Goal: Find specific page/section: Find specific page/section

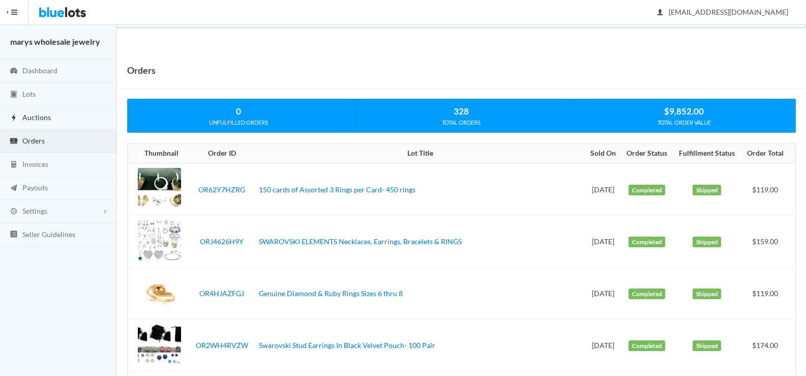
click at [43, 110] on link "Auctions" at bounding box center [58, 117] width 117 height 23
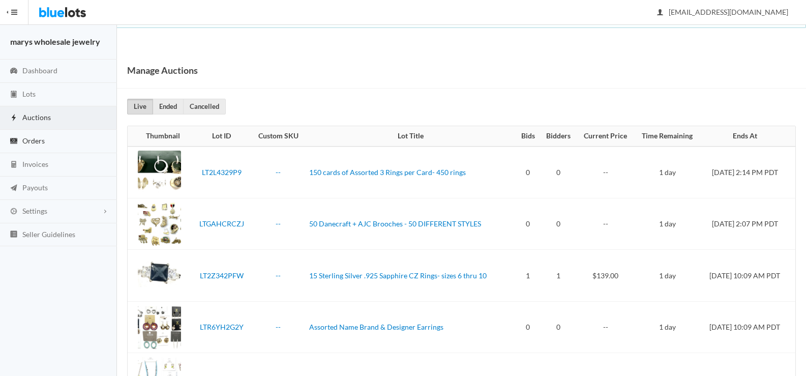
click at [40, 136] on span "Orders" at bounding box center [33, 140] width 22 height 9
